Goal: Task Accomplishment & Management: Manage account settings

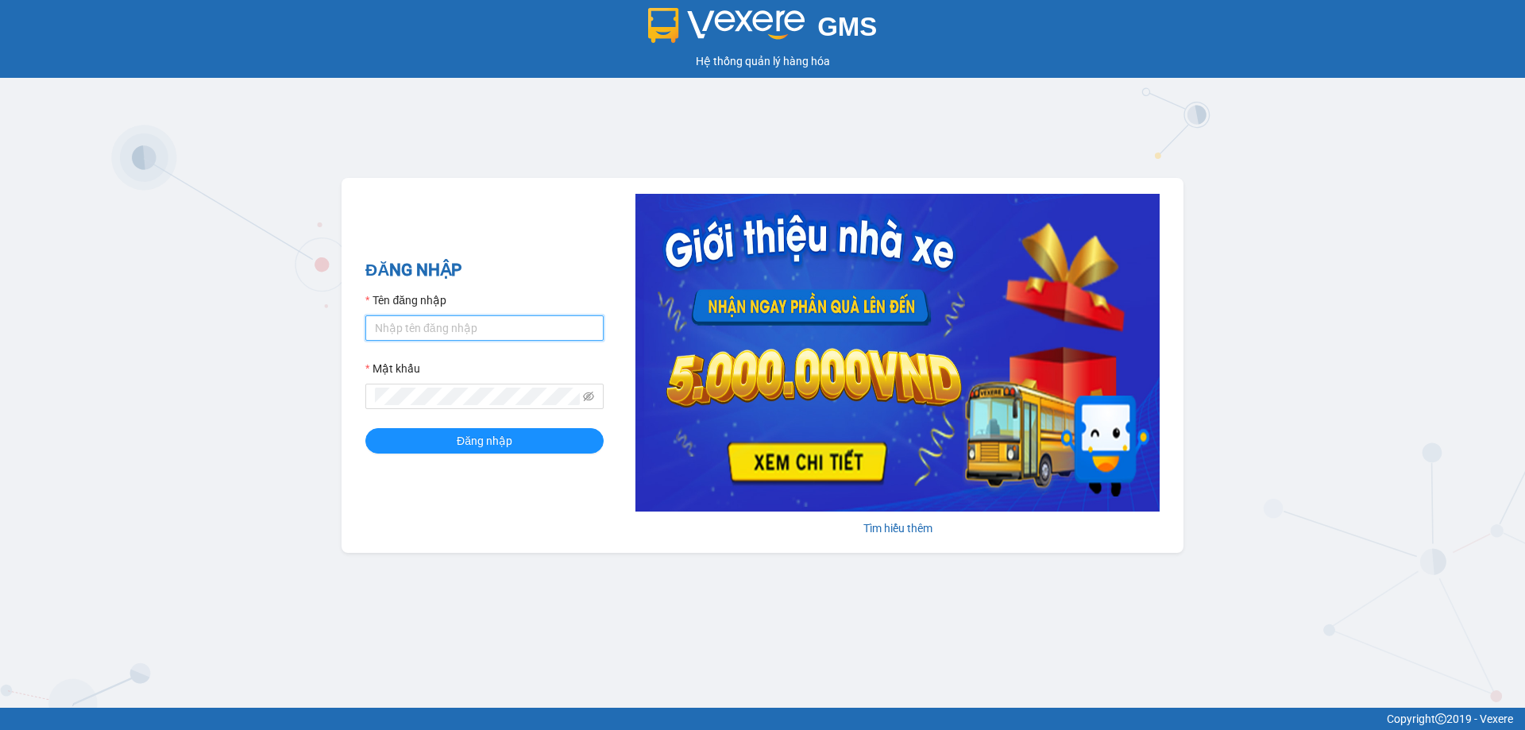
click at [482, 331] on input "Tên đăng nhập" at bounding box center [484, 327] width 238 height 25
type input "duykha.tienoanh"
click at [465, 414] on form "Tên đăng nhập duykha.tienoanh Mật khẩu Đăng nhập" at bounding box center [484, 373] width 238 height 162
click at [365, 428] on button "Đăng nhập" at bounding box center [484, 440] width 238 height 25
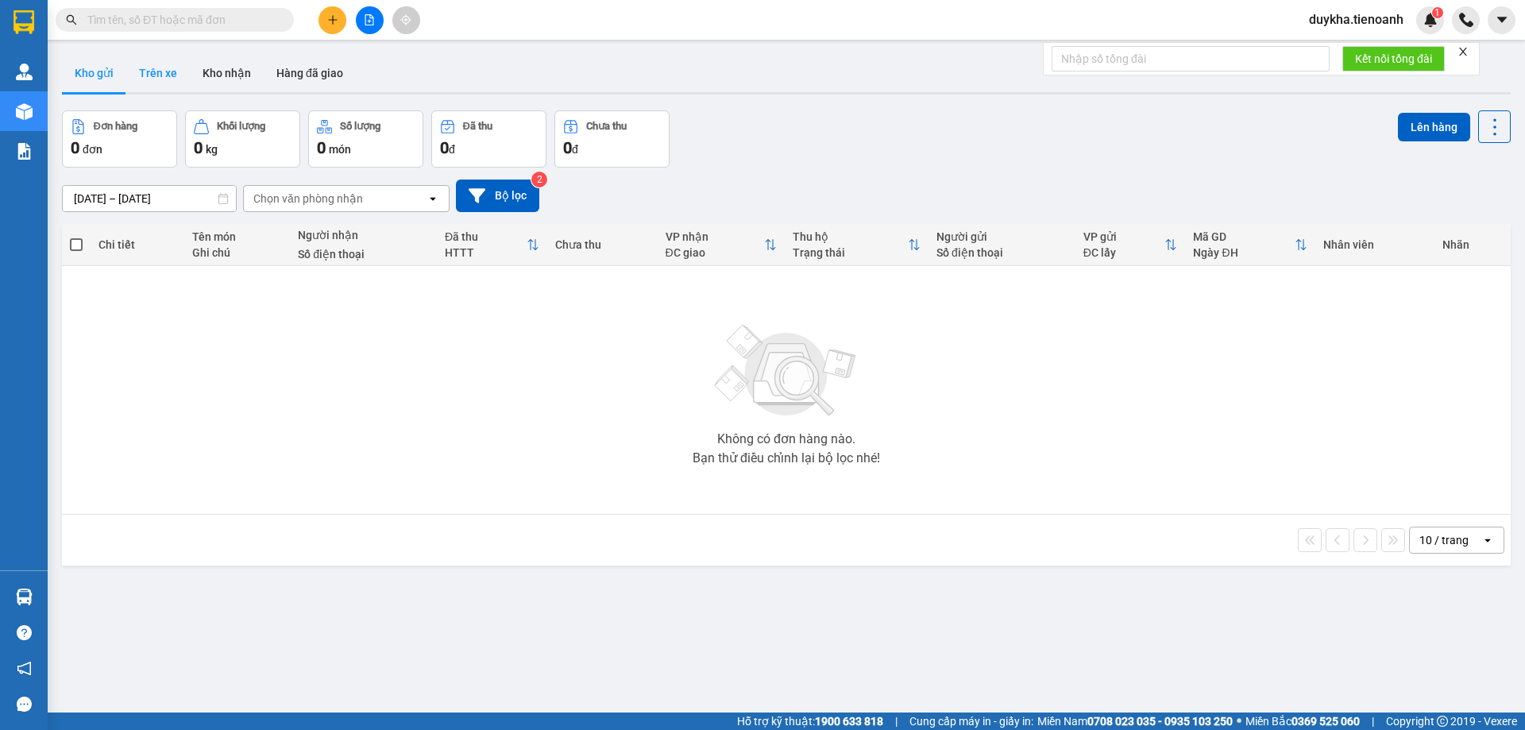
click at [172, 71] on button "Trên xe" at bounding box center [158, 73] width 64 height 38
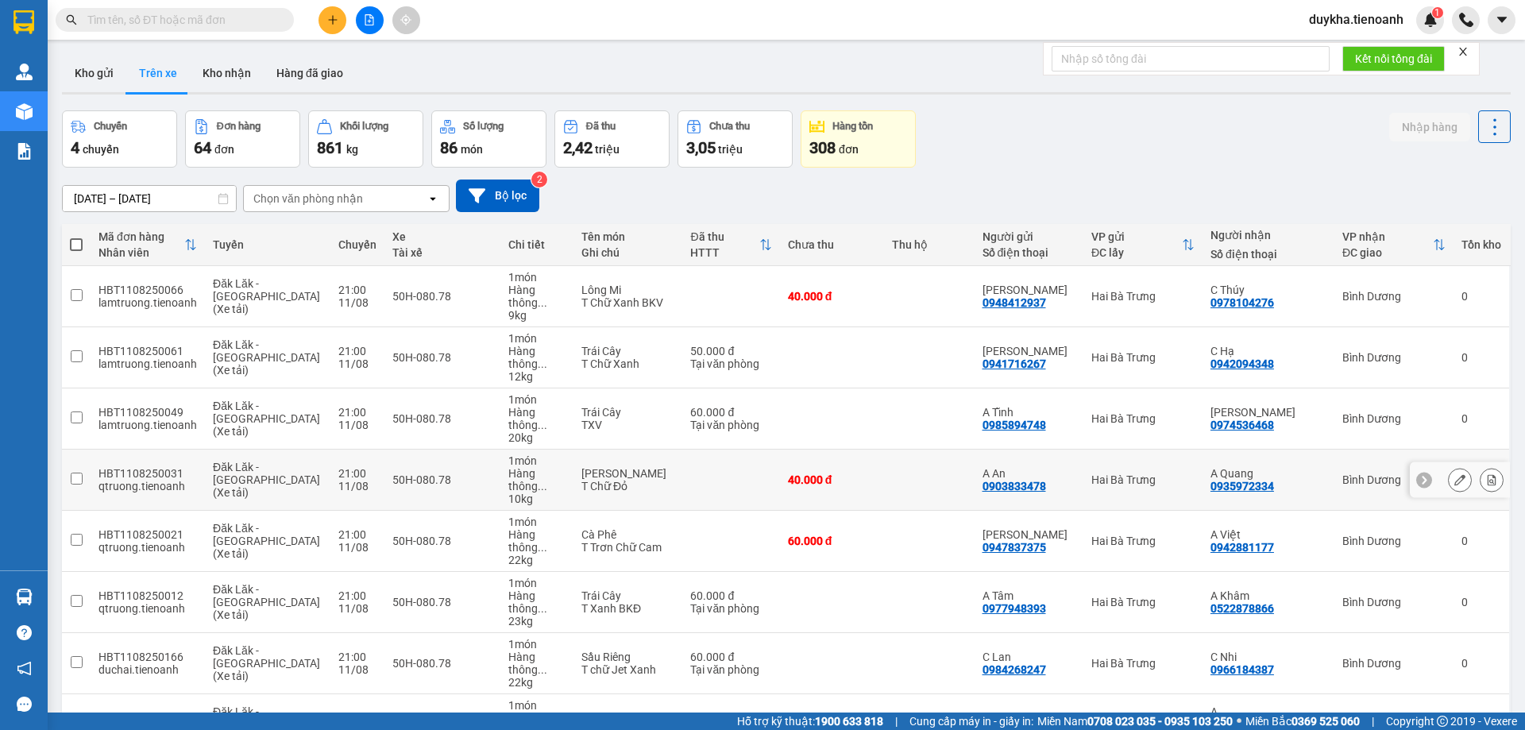
scroll to position [103, 0]
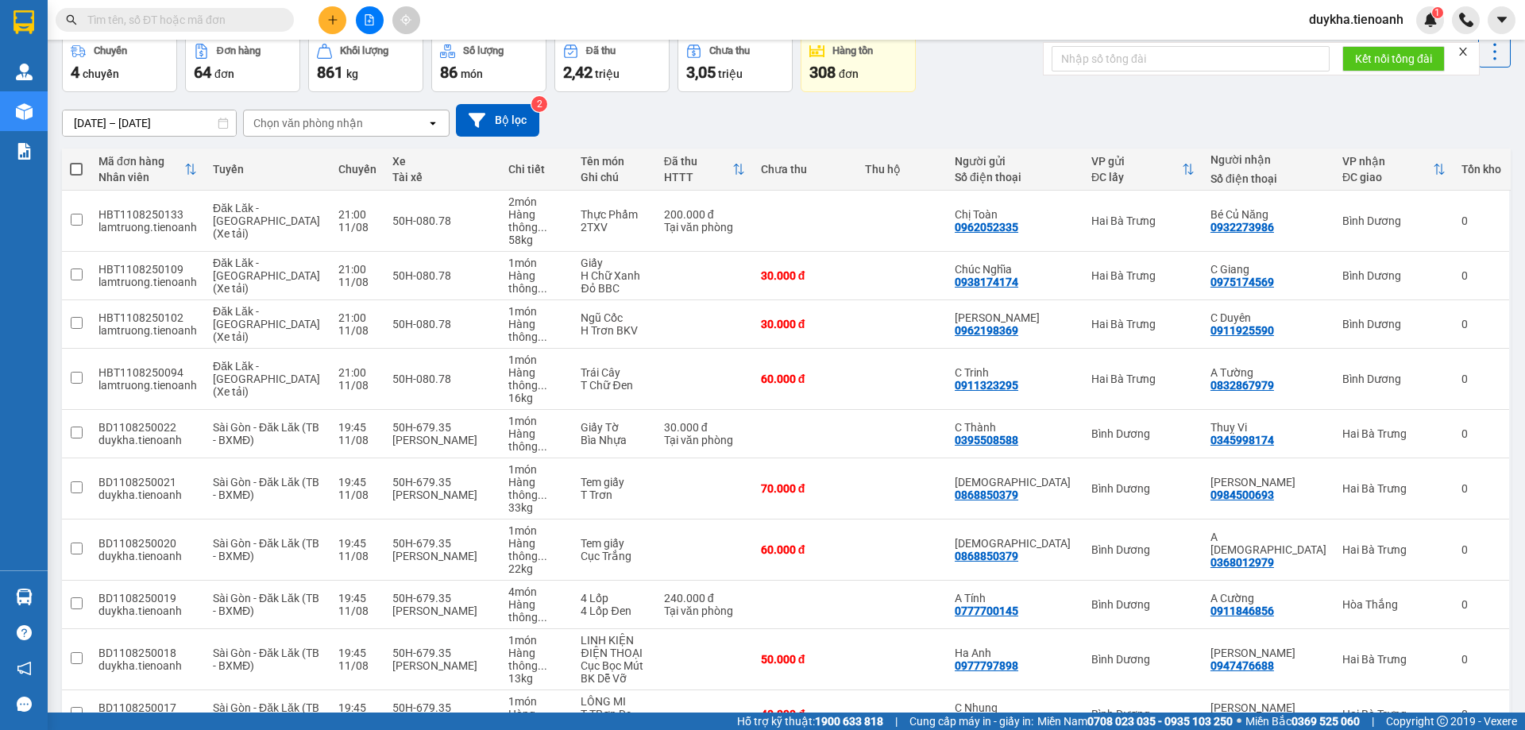
scroll to position [78, 0]
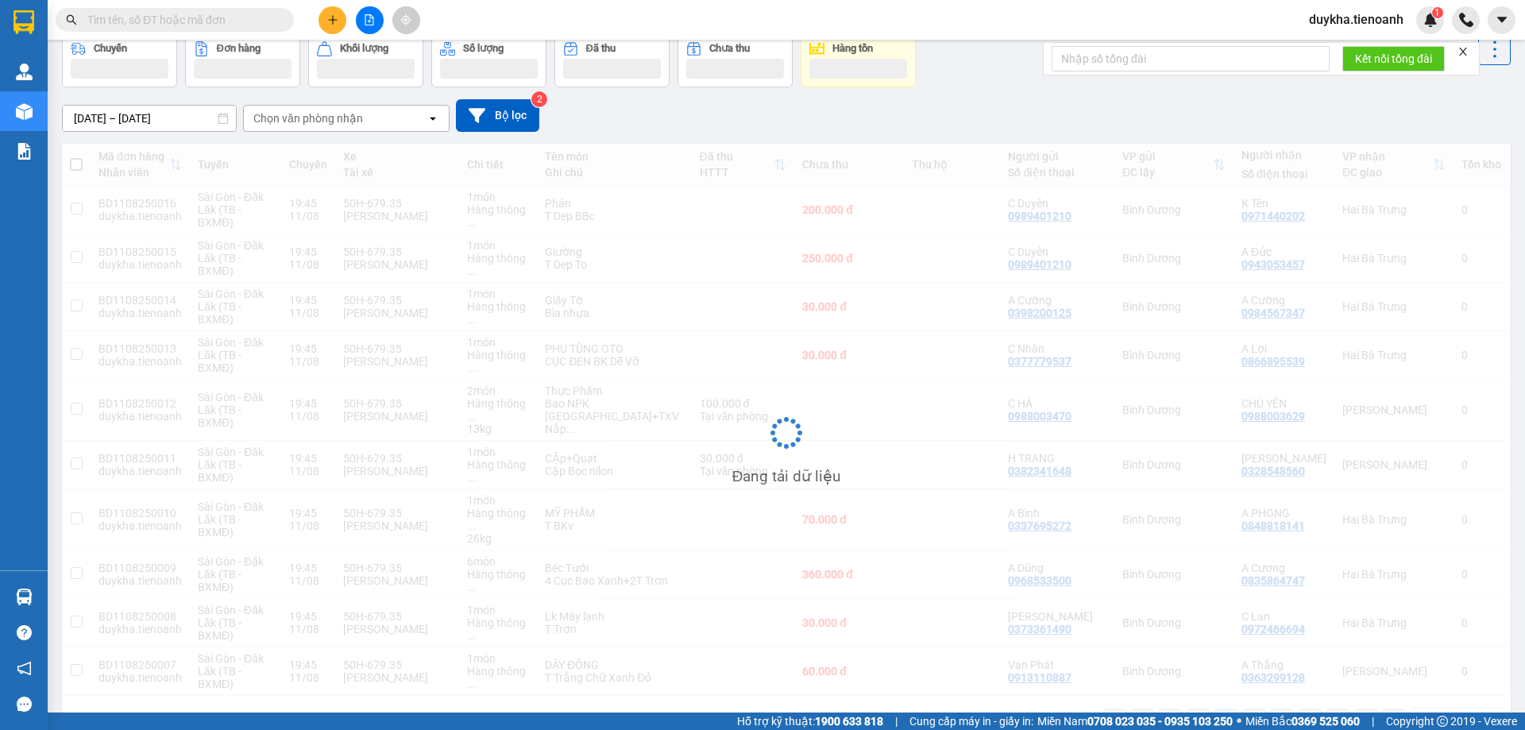
scroll to position [73, 0]
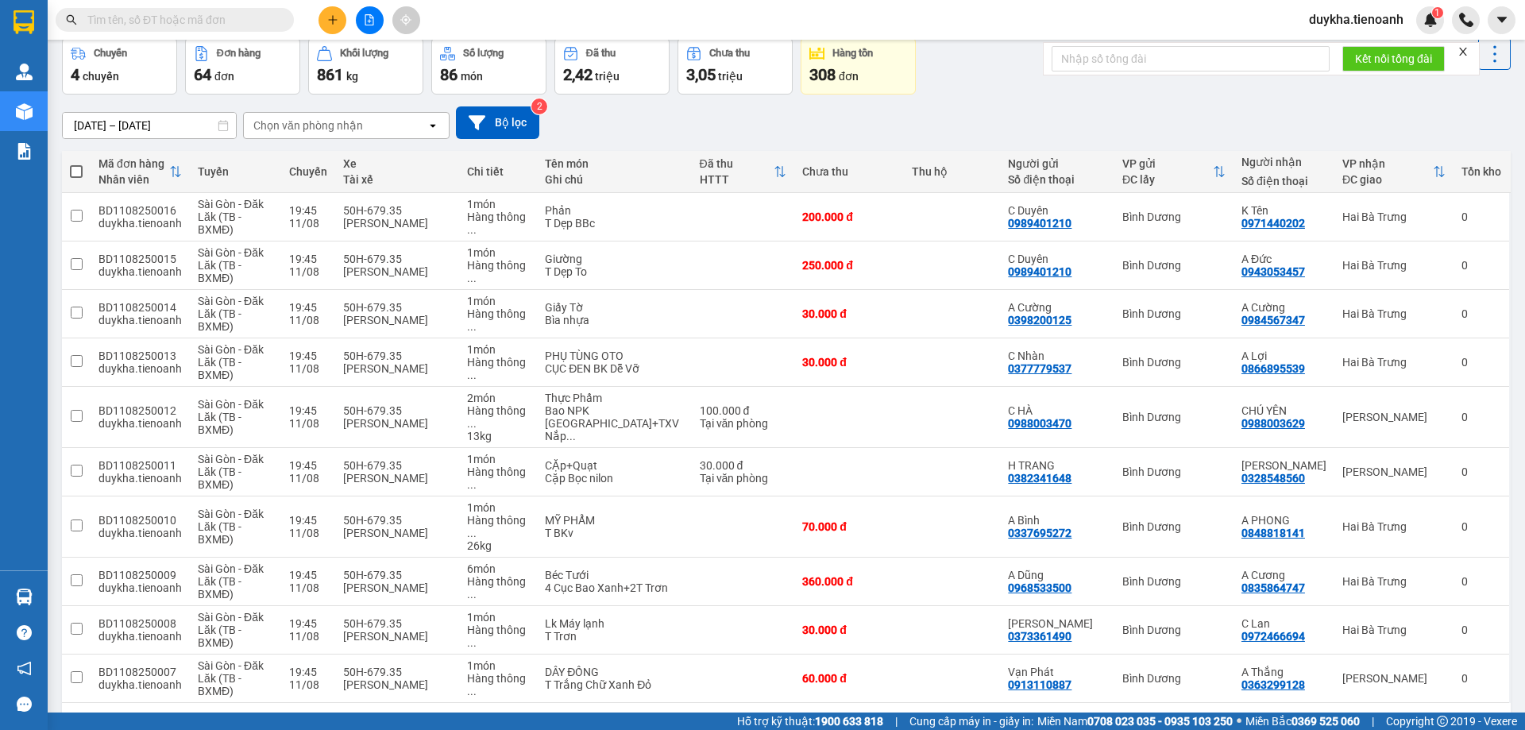
click at [1243, 717] on button "4" at bounding box center [1254, 729] width 24 height 24
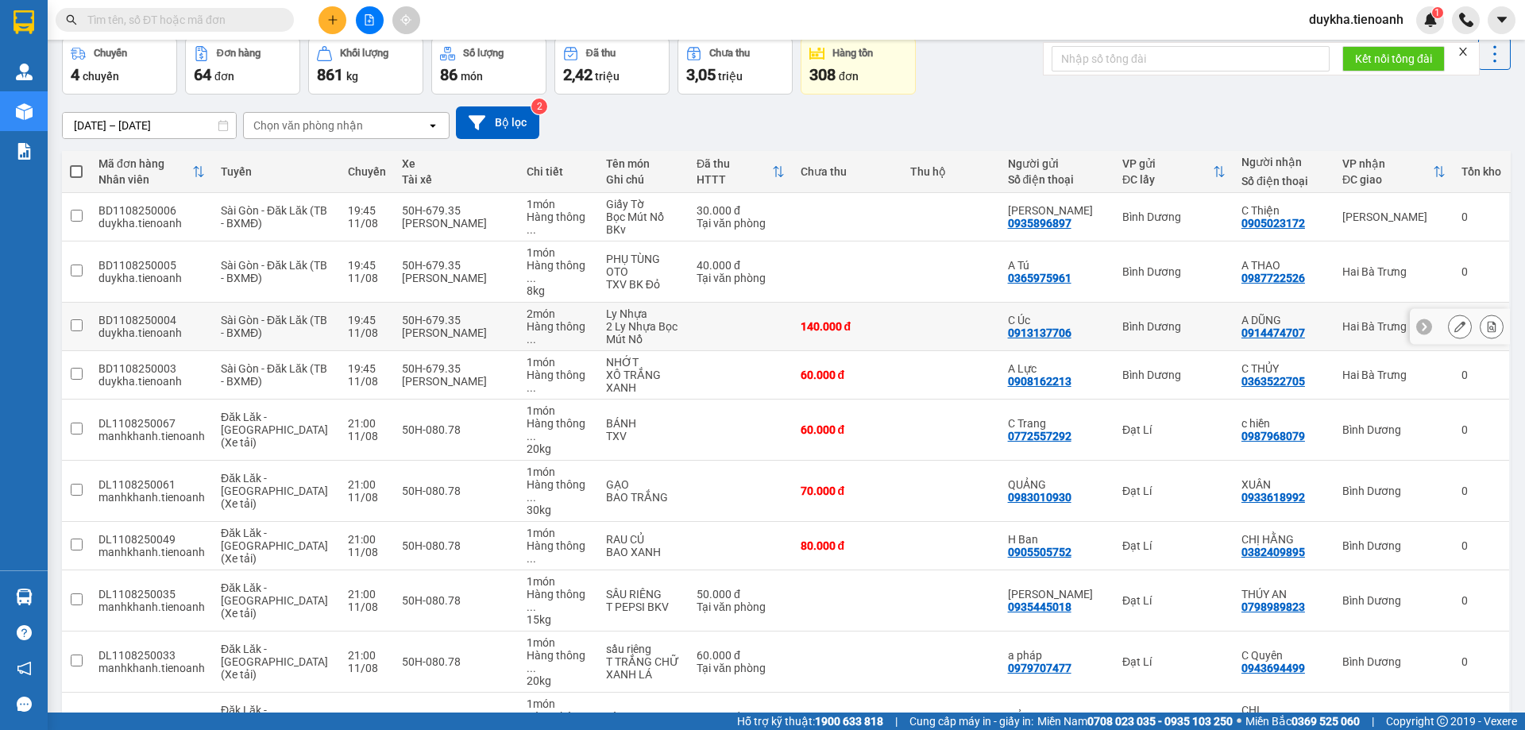
click at [1488, 321] on icon at bounding box center [1492, 326] width 9 height 11
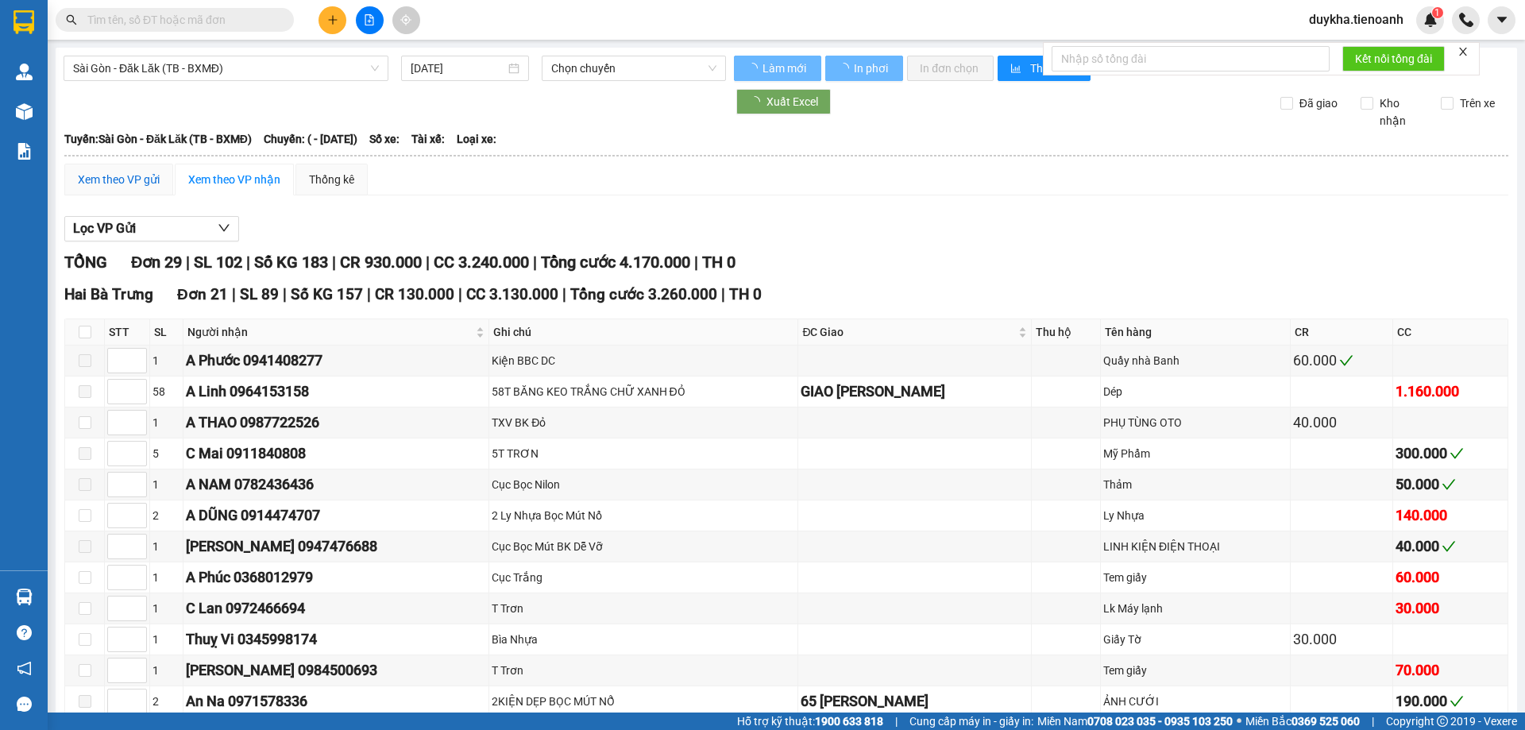
click at [129, 173] on div "Xem theo VP gửi" at bounding box center [119, 179] width 82 height 17
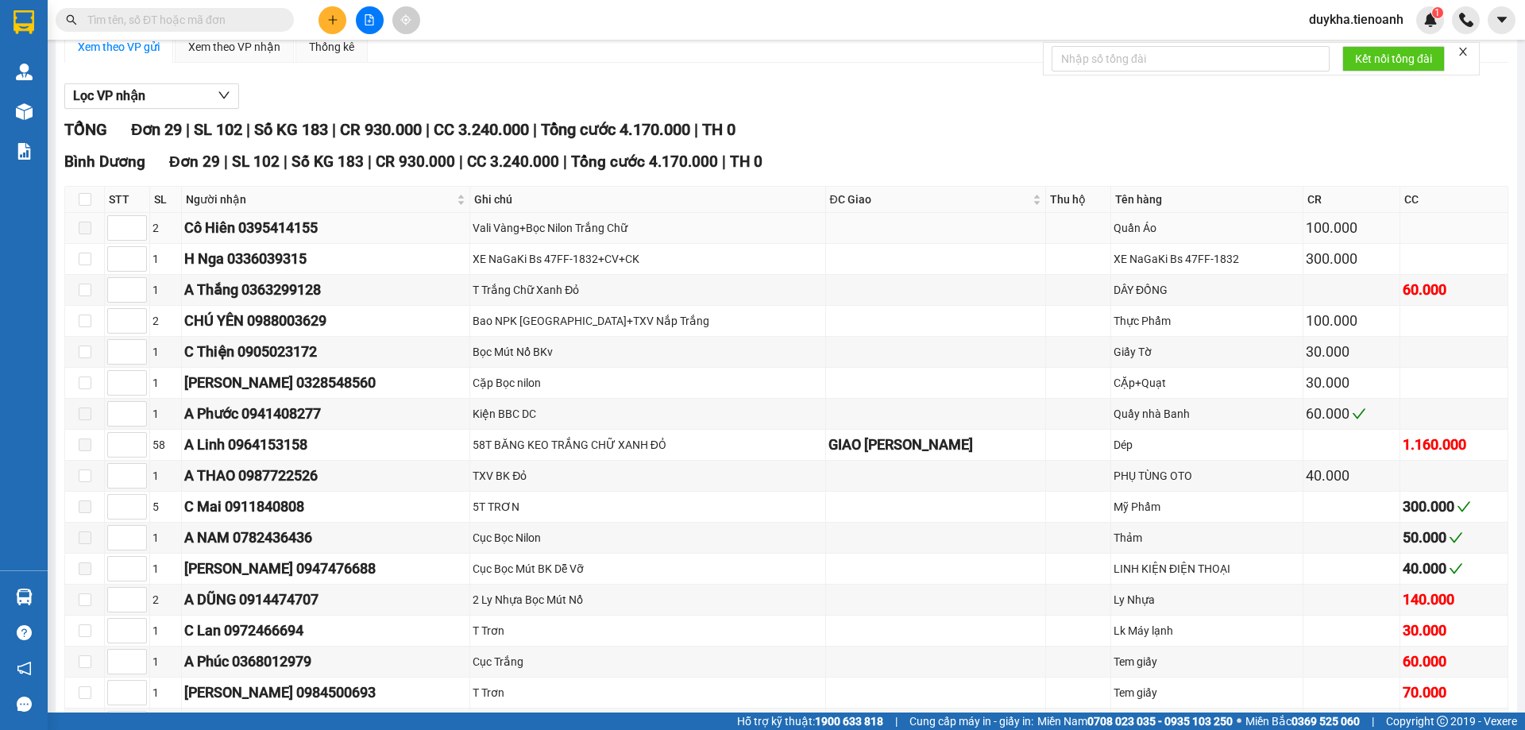
scroll to position [397, 0]
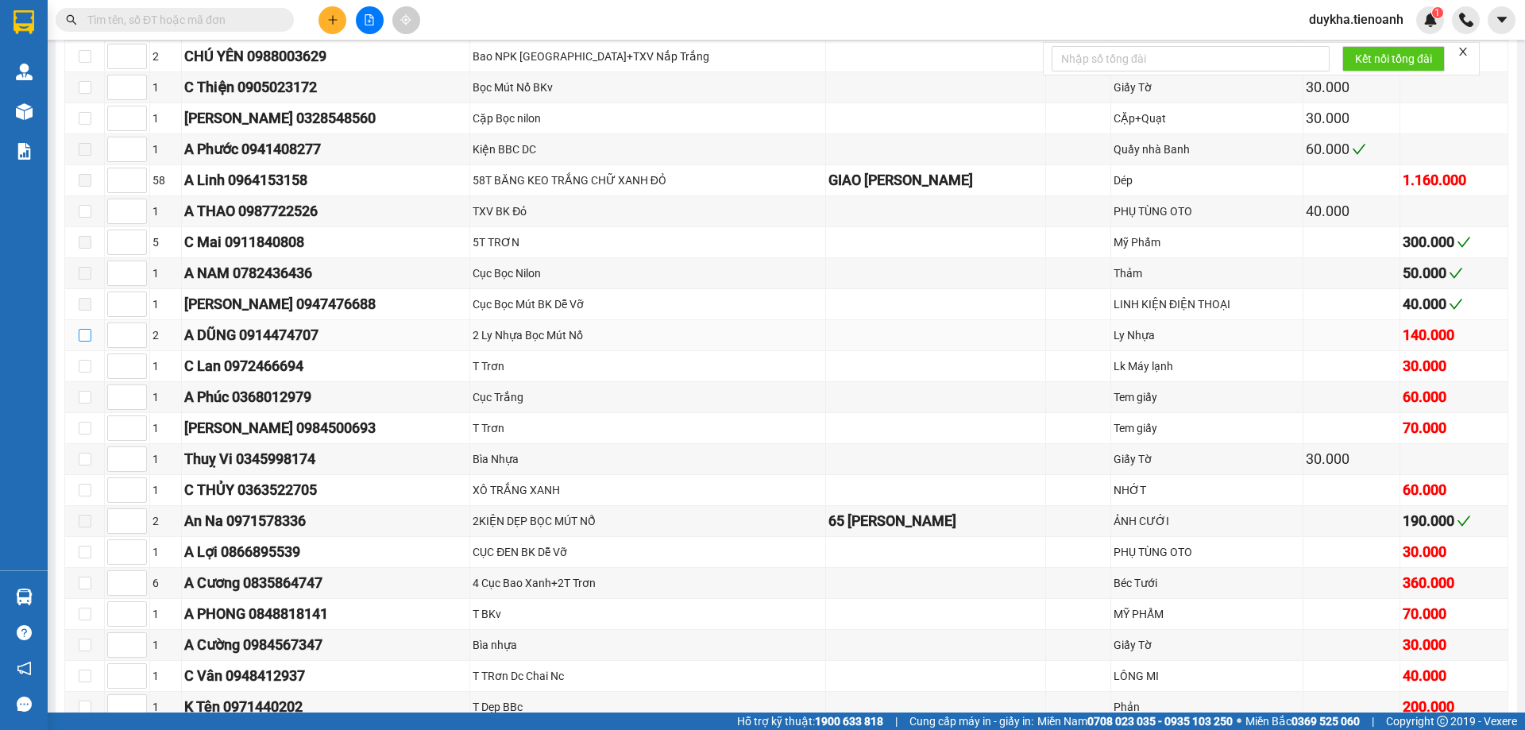
click at [90, 337] on input "checkbox" at bounding box center [85, 335] width 13 height 13
checkbox input "true"
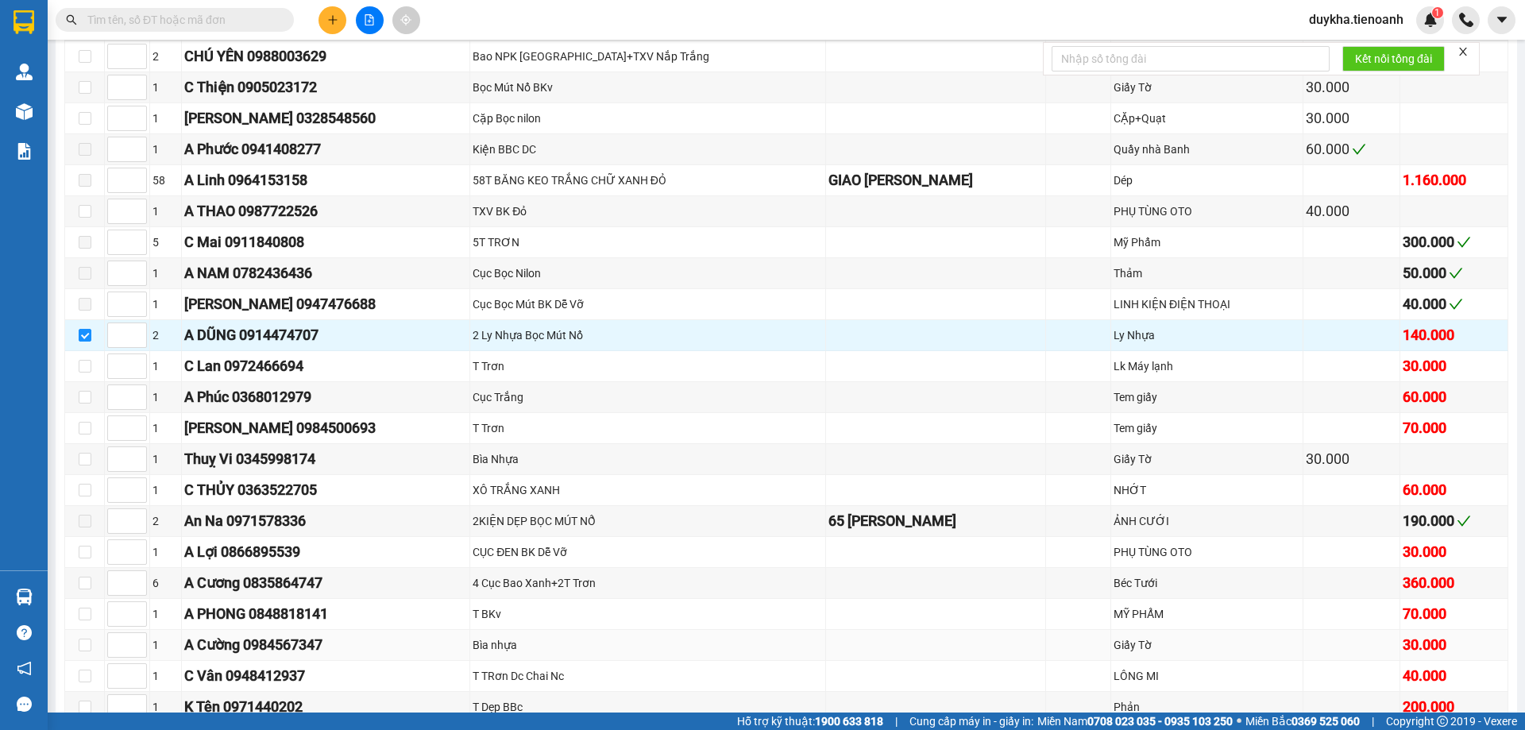
scroll to position [613, 0]
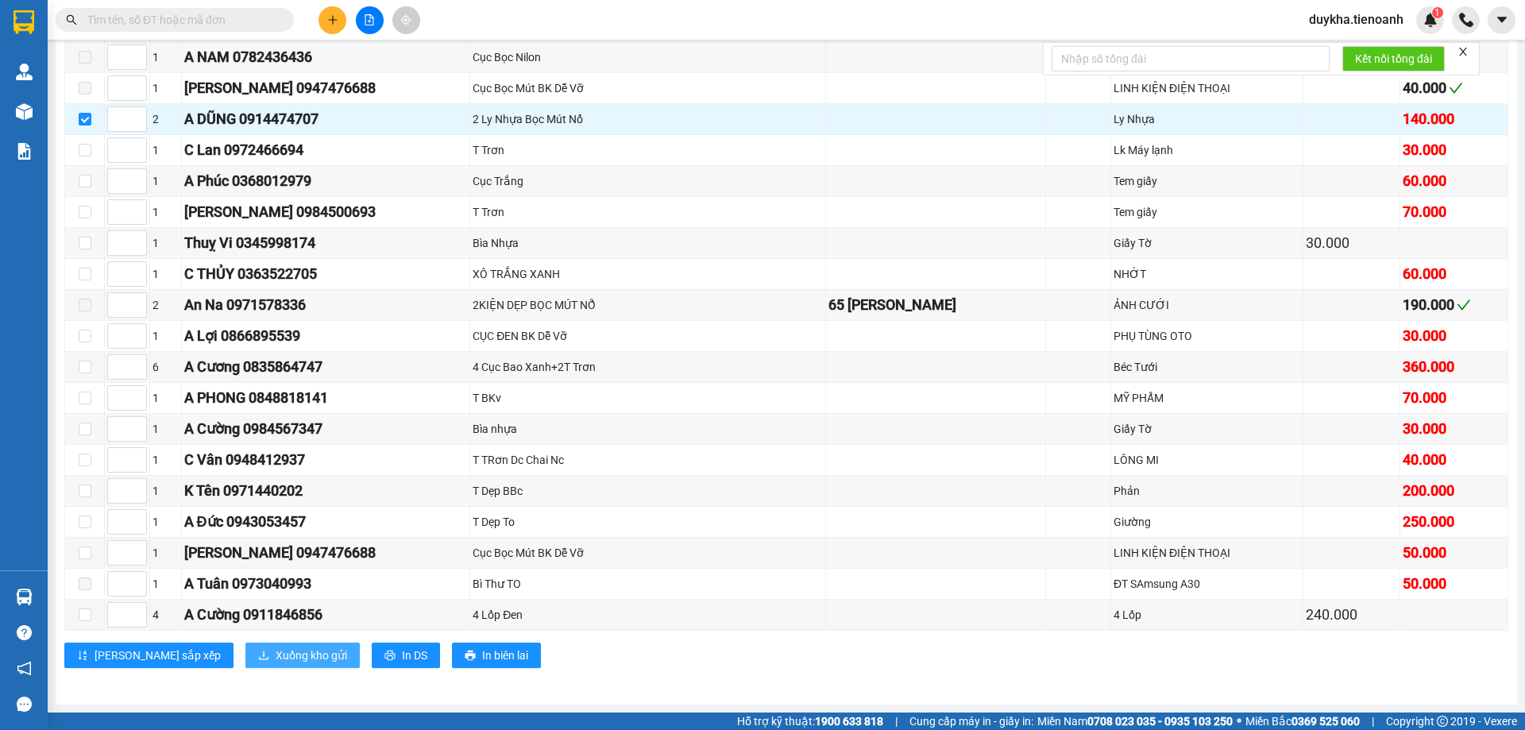
click at [276, 655] on span "Xuống kho gửi" at bounding box center [311, 655] width 71 height 17
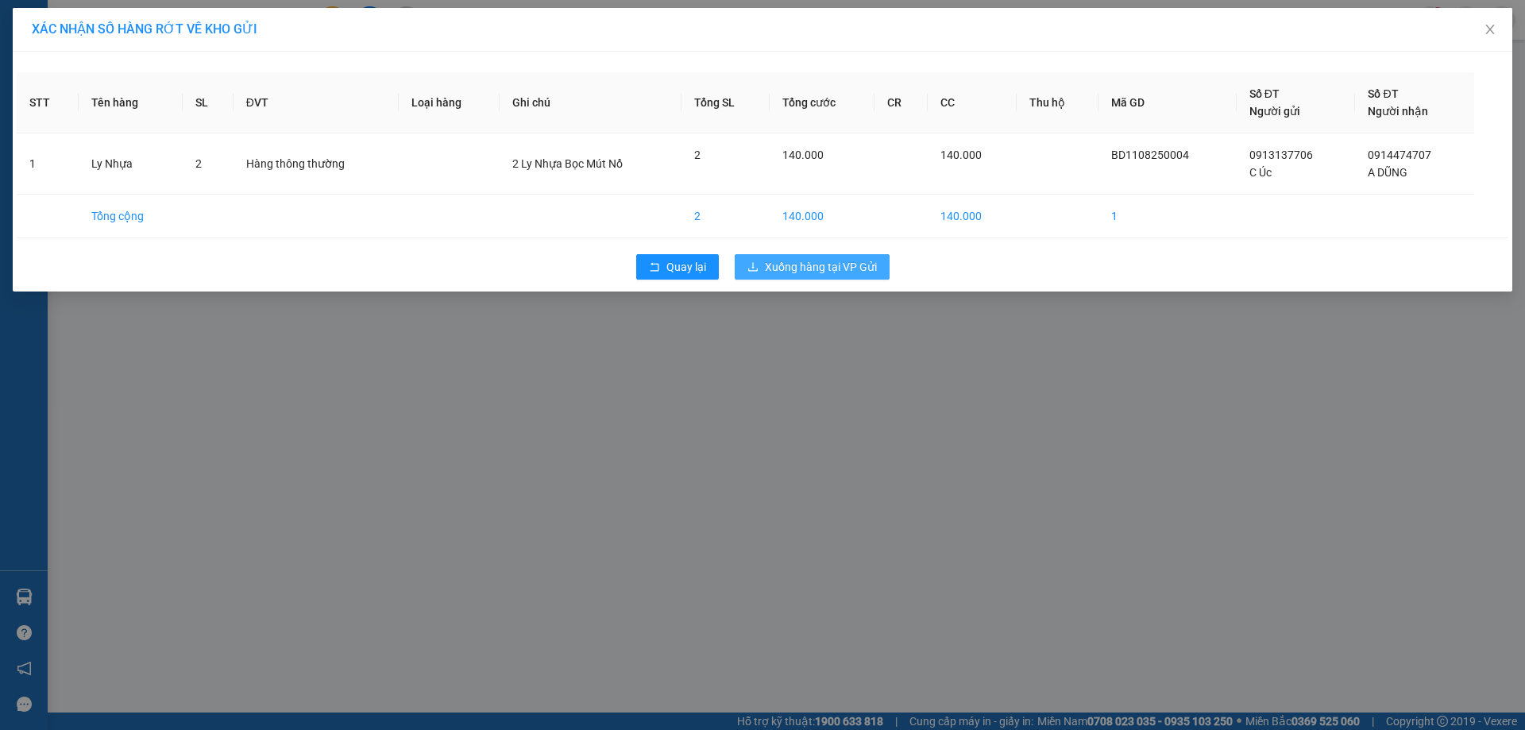
click at [804, 269] on span "Xuống hàng tại VP Gửi" at bounding box center [821, 266] width 112 height 17
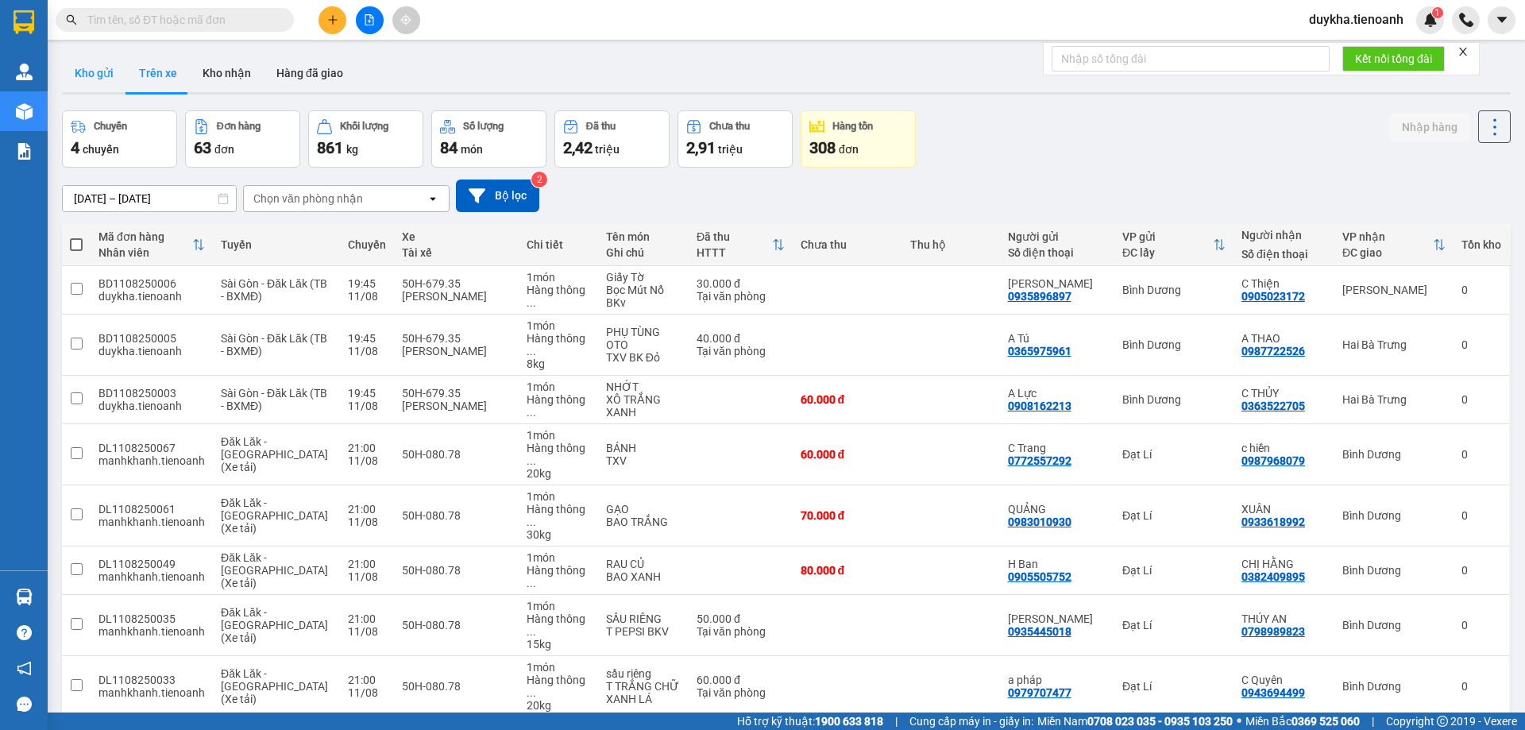
click at [84, 74] on button "Kho gửi" at bounding box center [94, 73] width 64 height 38
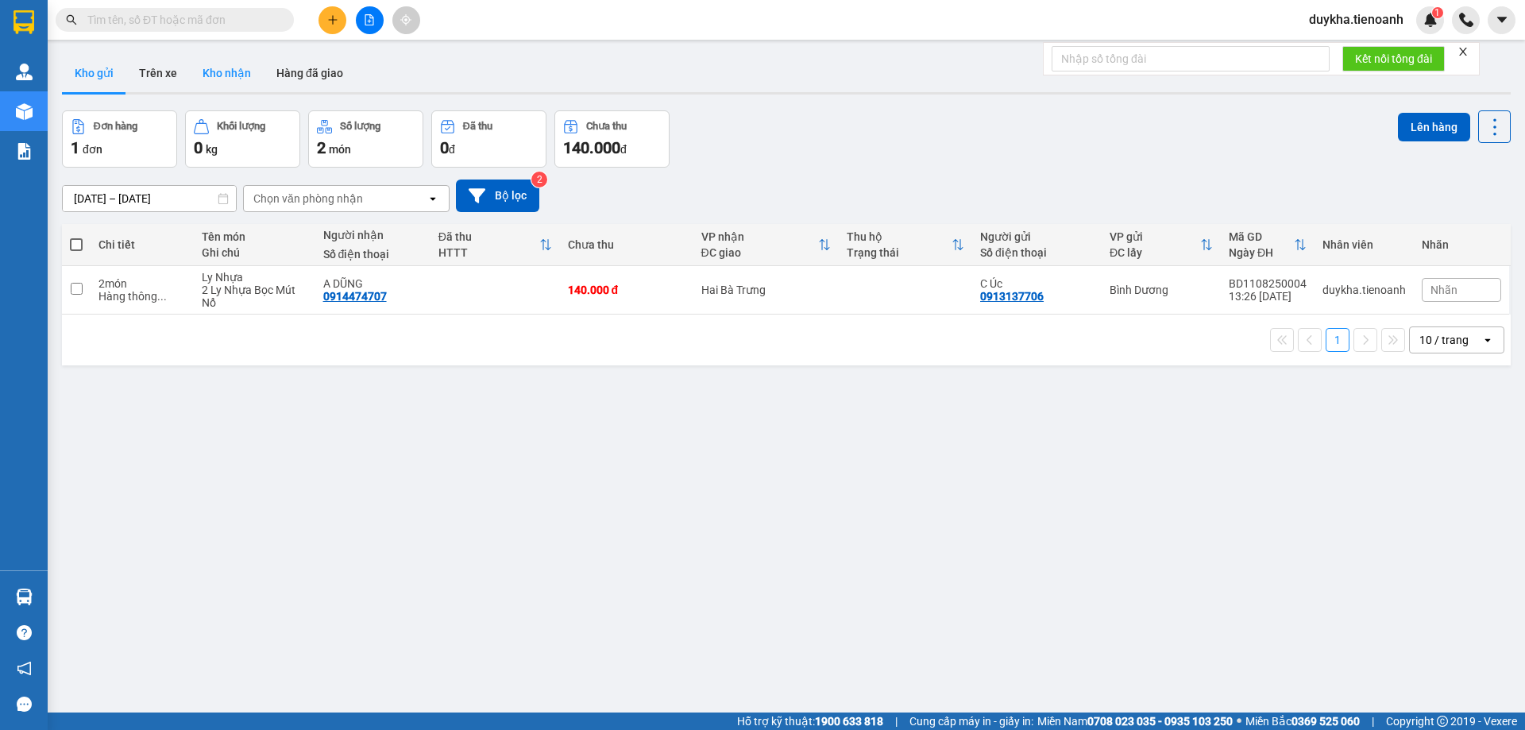
click at [205, 65] on button "Kho nhận" at bounding box center [227, 73] width 74 height 38
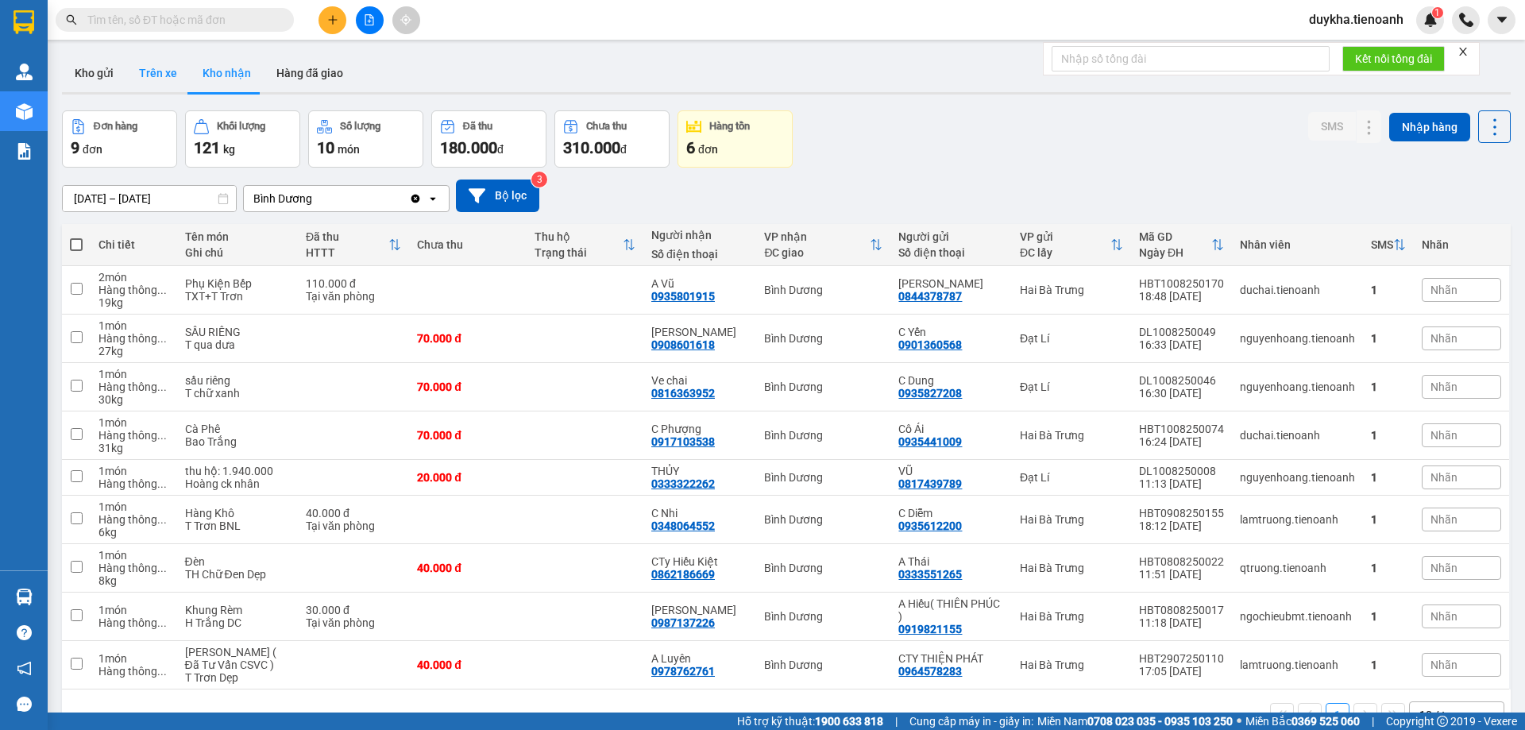
click at [156, 64] on button "Trên xe" at bounding box center [158, 73] width 64 height 38
type input "[DATE] – [DATE]"
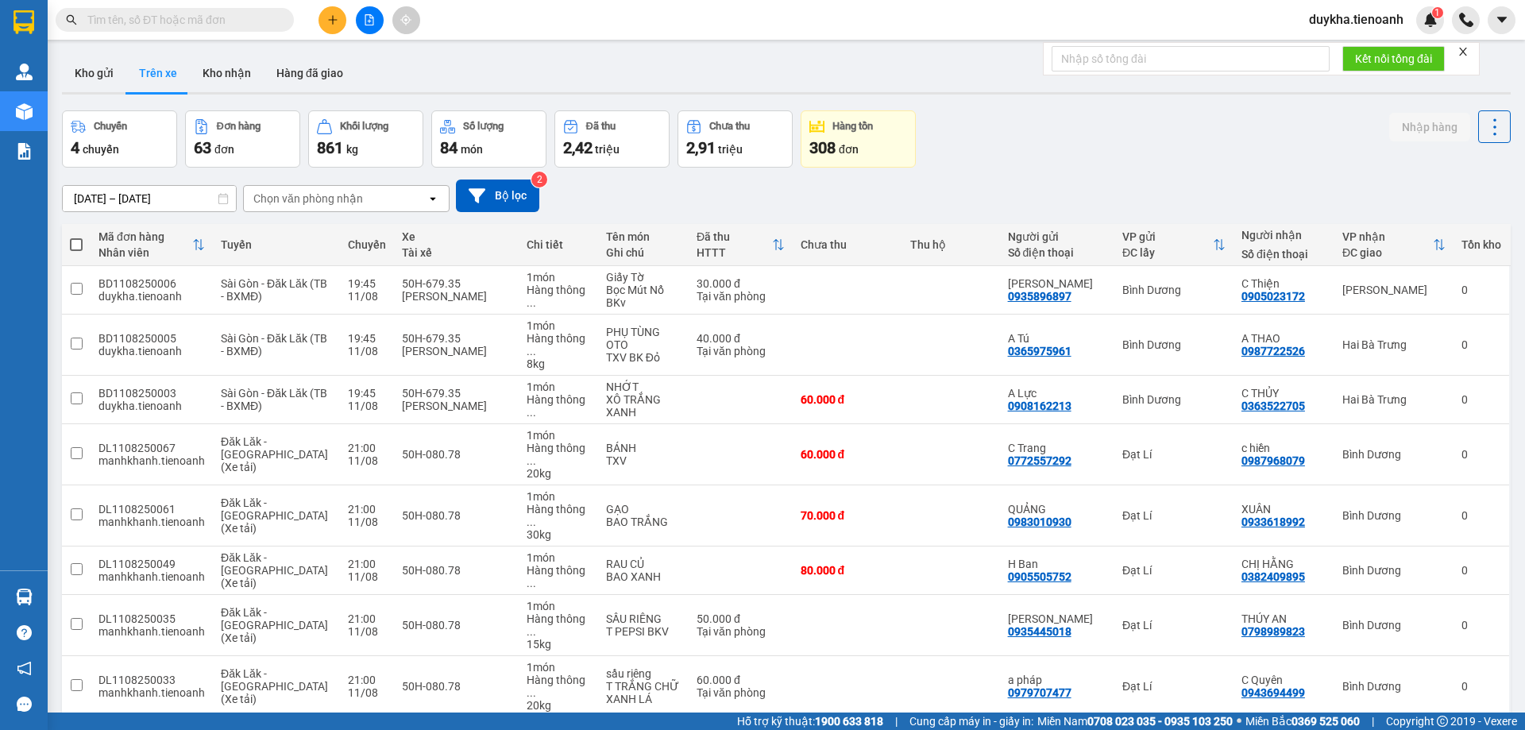
click at [1384, 7] on div "duykha.tienoanh 1" at bounding box center [1370, 20] width 148 height 28
click at [1383, 16] on span "duykha.tienoanh" at bounding box center [1356, 20] width 120 height 20
click at [1328, 45] on span "Đăng xuất" at bounding box center [1363, 49] width 87 height 17
